Goal: Information Seeking & Learning: Learn about a topic

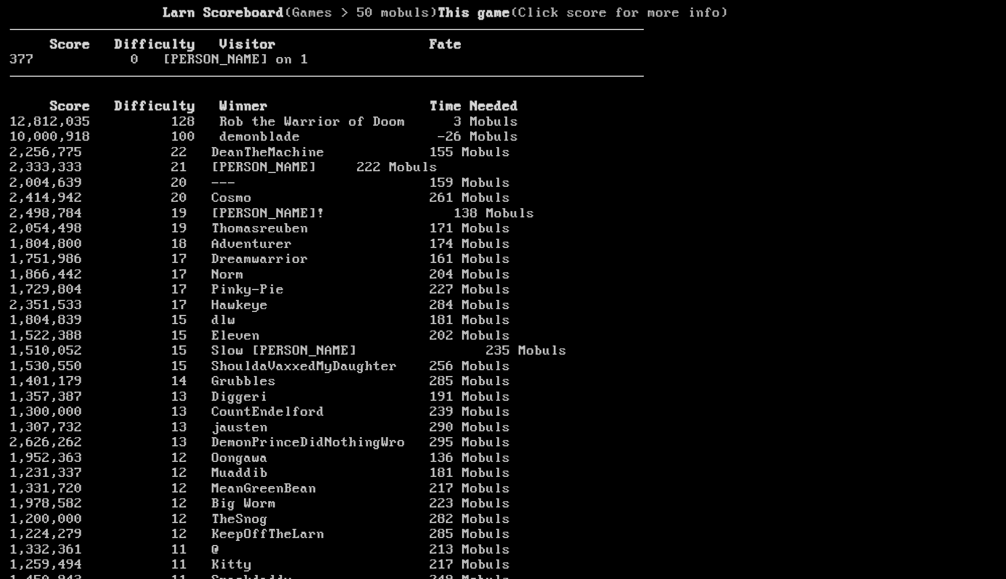
click at [305, 40] on larn "Larn Scoreboard (Games > 50 mobuls) This game (Click score for more info) Score…" at bounding box center [327, 278] width 634 height 545
click at [259, 145] on link "10,000,918 100 demonblade -26 Mobuls" at bounding box center [264, 137] width 509 height 16
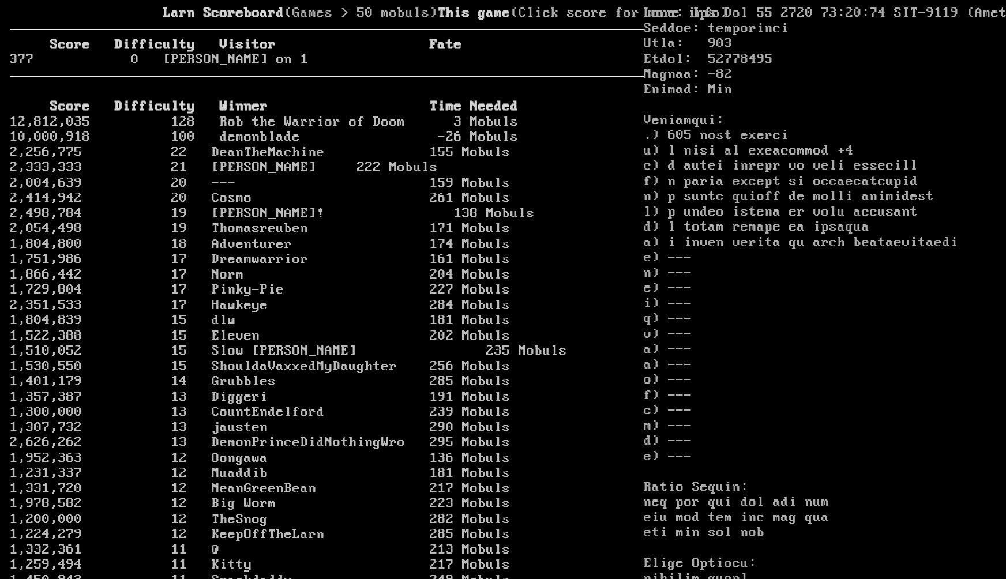
click at [240, 114] on b "Score Difficulty Winner Time Needed" at bounding box center [284, 107] width 469 height 16
click at [238, 130] on link "12,812,035 128 Rob the Warrior of Doom 3 Mobuls" at bounding box center [264, 122] width 509 height 16
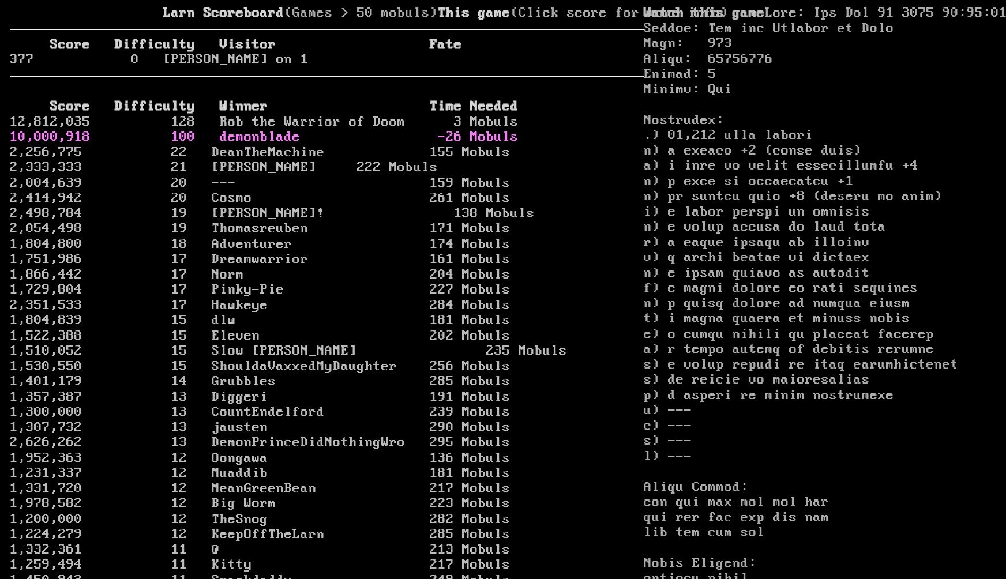
click at [239, 145] on link "10,000,918 100 demonblade -26 Mobuls" at bounding box center [264, 137] width 509 height 16
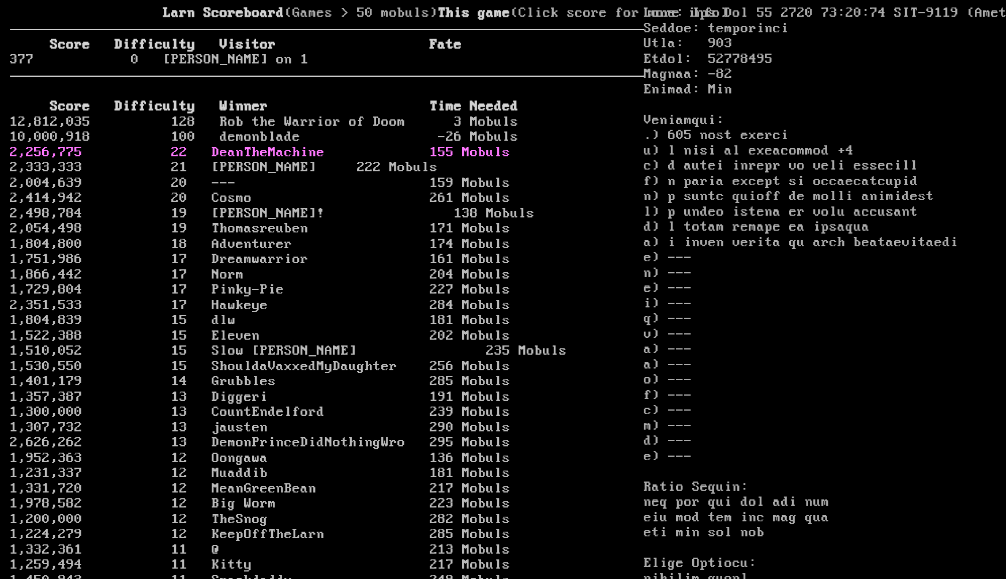
click at [266, 160] on link "2,256,775 22 DeanTheMachine 155 Mobuls" at bounding box center [260, 153] width 501 height 16
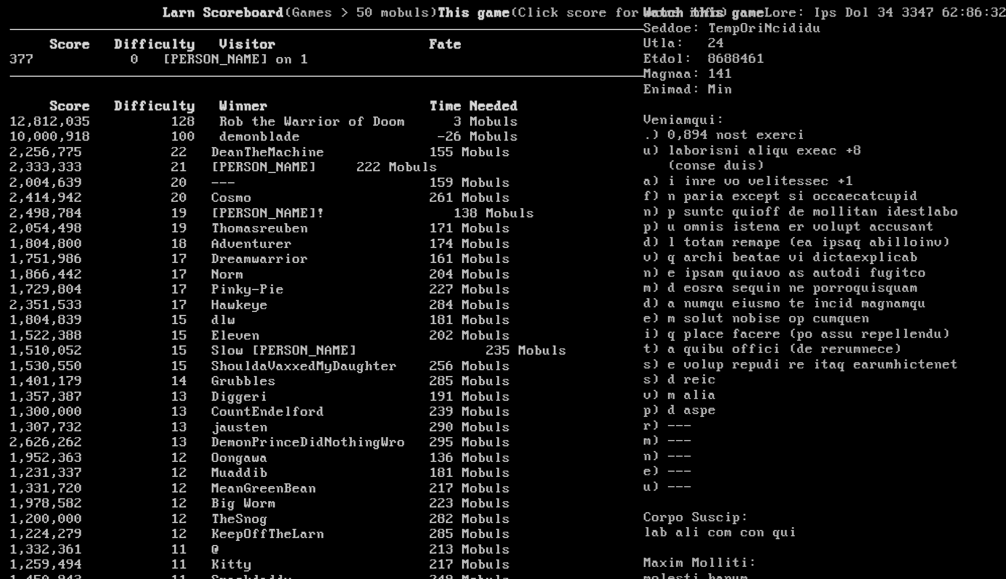
click at [291, 24] on larn "Larn Scoreboard (Games > 50 mobuls) This game (Click score for more info) Score…" at bounding box center [327, 278] width 634 height 545
click at [360, 49] on larn "Larn Scoreboard (Games > 50 mobuls) This game (Click score for more info) Score…" at bounding box center [327, 278] width 634 height 545
click at [372, 114] on b "Score Difficulty Winner Time Needed" at bounding box center [284, 107] width 469 height 16
